Goal: Task Accomplishment & Management: Use online tool/utility

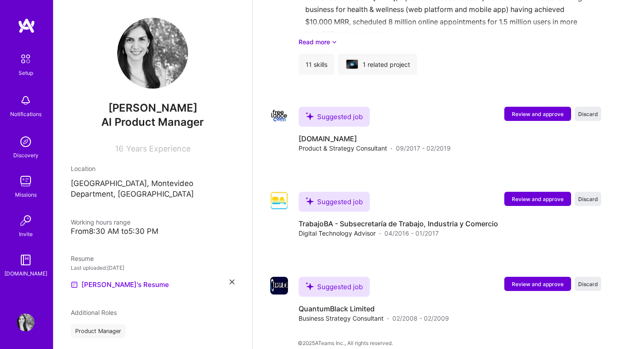
scroll to position [47, 0]
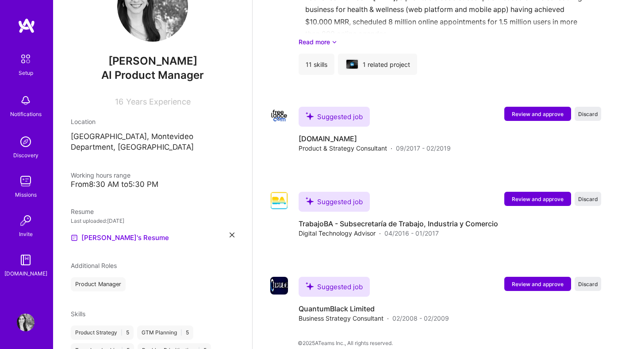
click at [26, 61] on img at bounding box center [25, 59] width 19 height 19
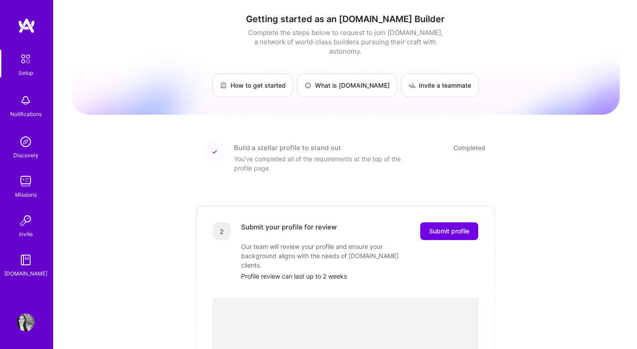
click at [25, 181] on img at bounding box center [26, 181] width 18 height 18
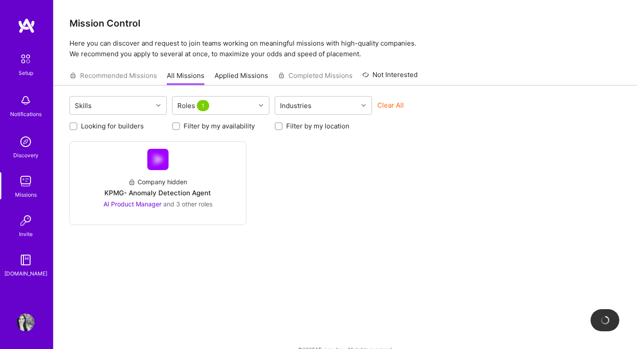
click at [229, 116] on div "Skills Roles 1 Industries Clear All" at bounding box center [345, 106] width 552 height 21
click at [247, 112] on div "Roles 1" at bounding box center [214, 105] width 83 height 18
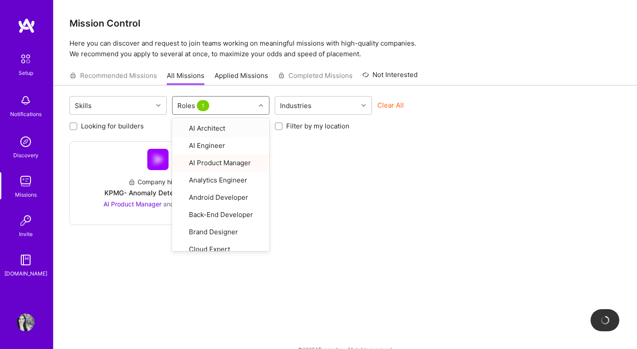
click at [247, 112] on div "Roles 1" at bounding box center [214, 105] width 83 height 18
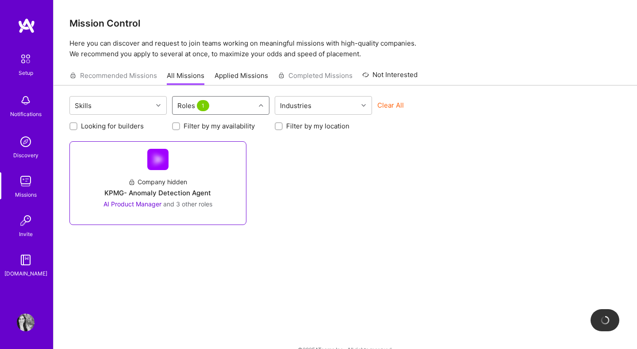
click at [157, 158] on img at bounding box center [157, 159] width 21 height 21
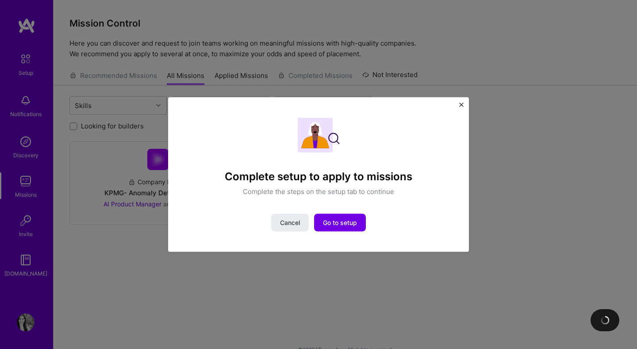
drag, startPoint x: 461, startPoint y: 104, endPoint x: 447, endPoint y: 104, distance: 13.3
click at [461, 104] on img "Close" at bounding box center [461, 105] width 4 height 4
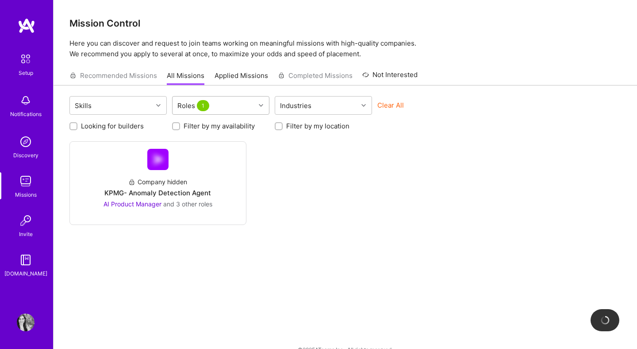
click at [251, 113] on div "Roles 1" at bounding box center [214, 105] width 83 height 18
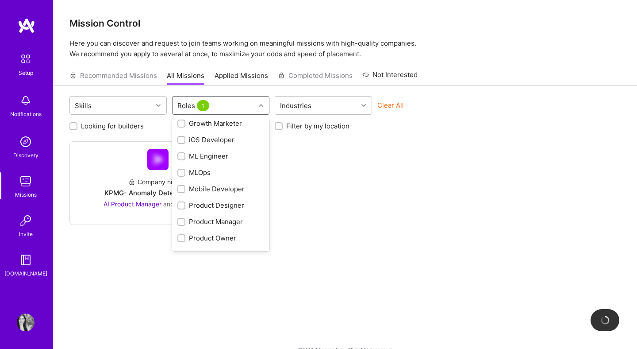
scroll to position [286, 0]
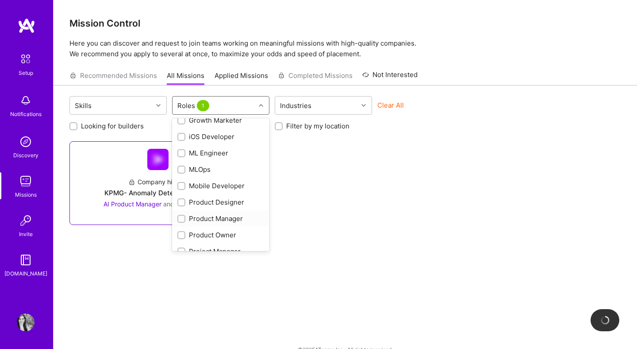
drag, startPoint x: 180, startPoint y: 219, endPoint x: 275, endPoint y: 249, distance: 99.4
click at [180, 219] on input "checkbox" at bounding box center [182, 219] width 6 height 6
checkbox input "true"
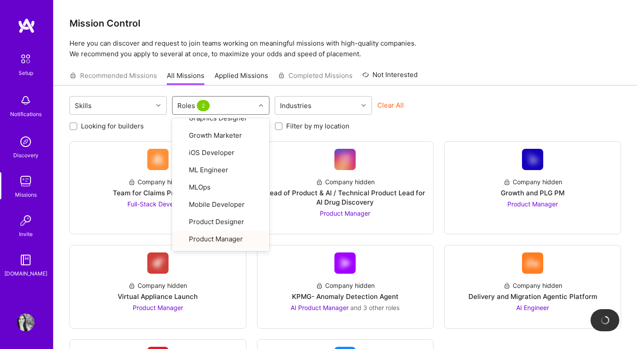
click at [455, 91] on div "Skills option Product Manager, selected. option Product Owner focused, 25 of 33…" at bounding box center [346, 269] width 584 height 368
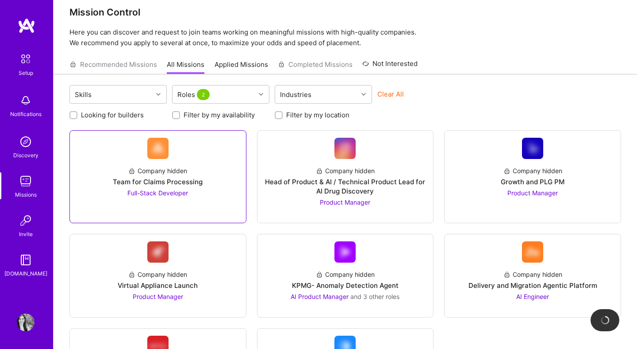
scroll to position [11, 0]
